Goal: Check status: Check status

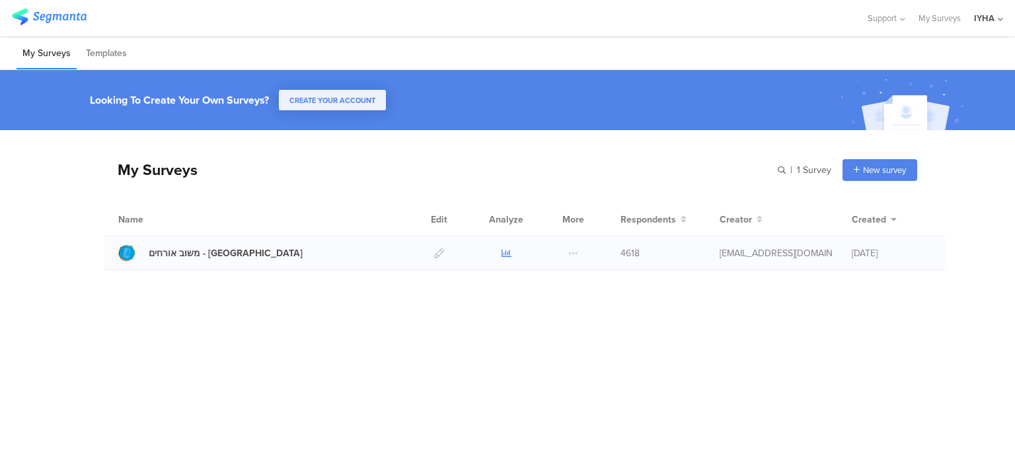
click at [507, 253] on icon at bounding box center [507, 253] width 10 height 10
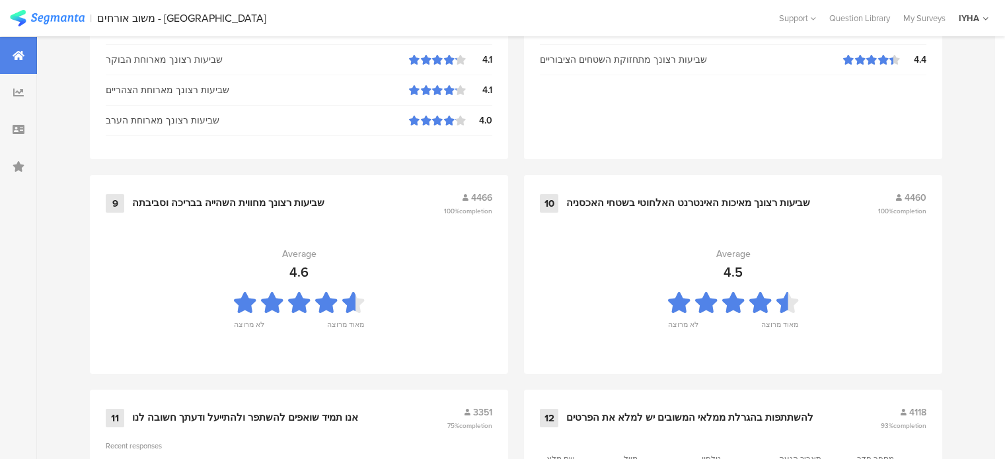
scroll to position [1479, 0]
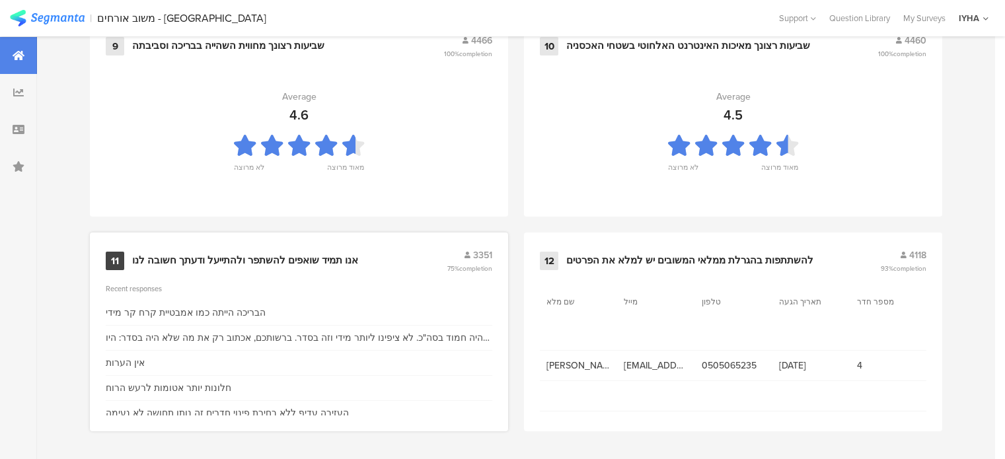
click at [209, 260] on div "אנו תמיד שואפים להשתפר ולהתייעל ודעתך חשובה לנו" at bounding box center [245, 260] width 226 height 13
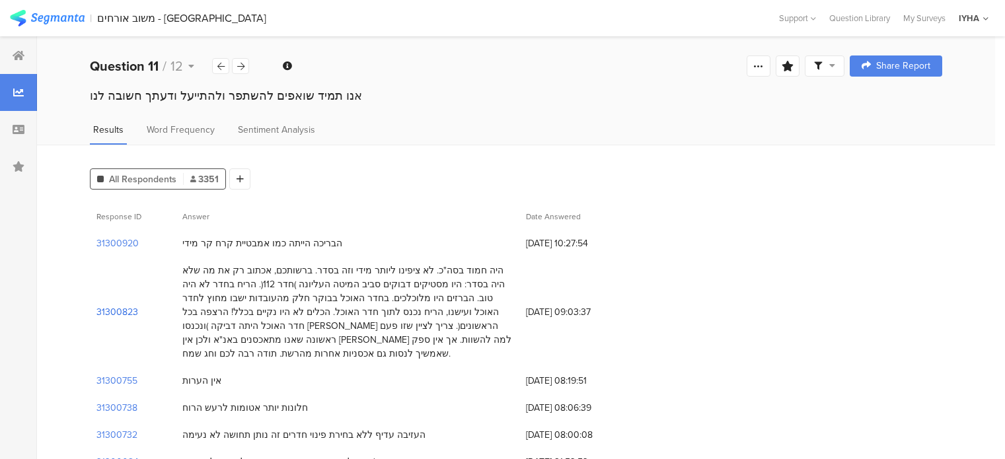
click at [118, 305] on section "31300823" at bounding box center [117, 312] width 42 height 14
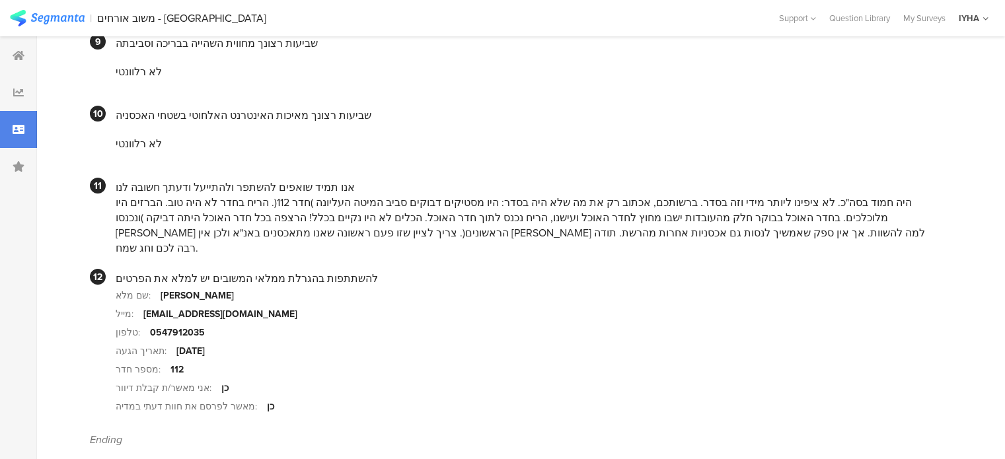
scroll to position [1280, 0]
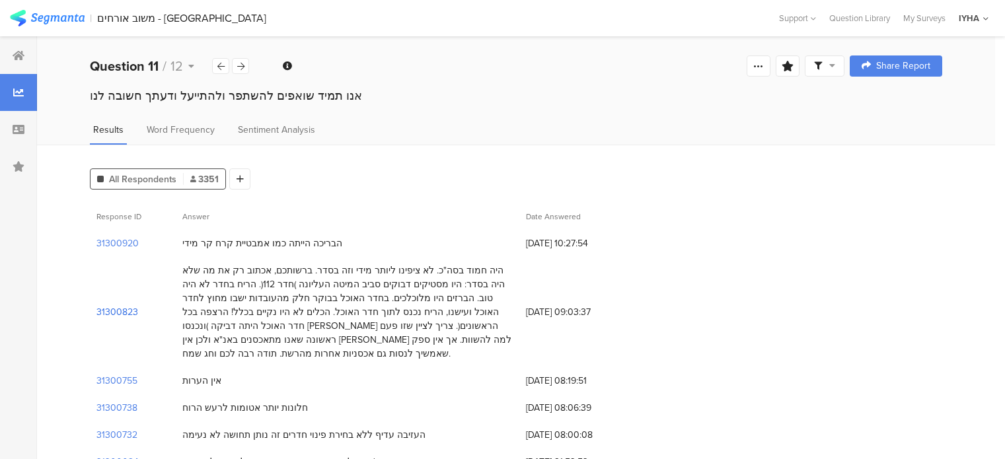
click at [116, 309] on section "31300823" at bounding box center [117, 312] width 42 height 14
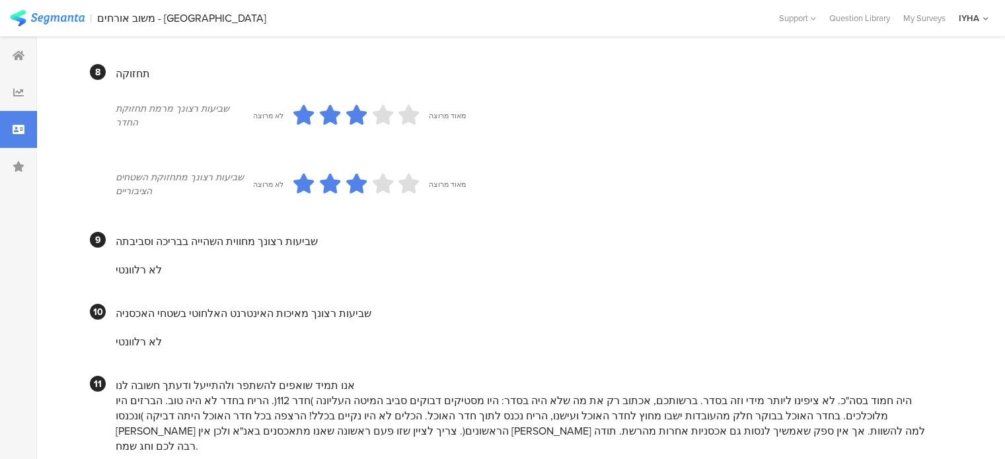
scroll to position [1280, 0]
